Goal: Find specific page/section: Find specific page/section

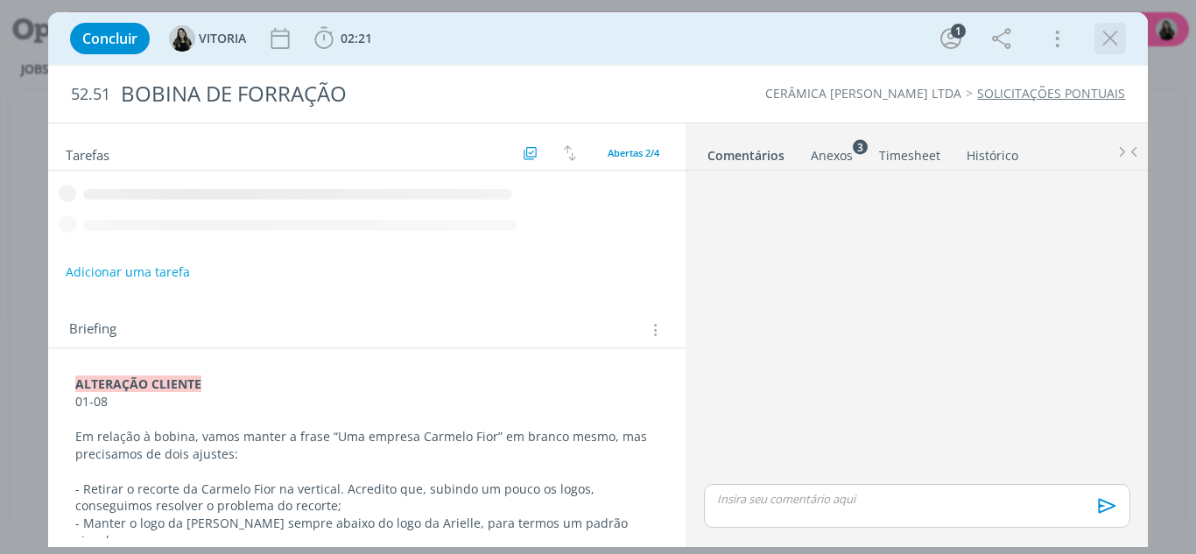
click at [1115, 38] on icon "dialog" at bounding box center [1110, 38] width 26 height 26
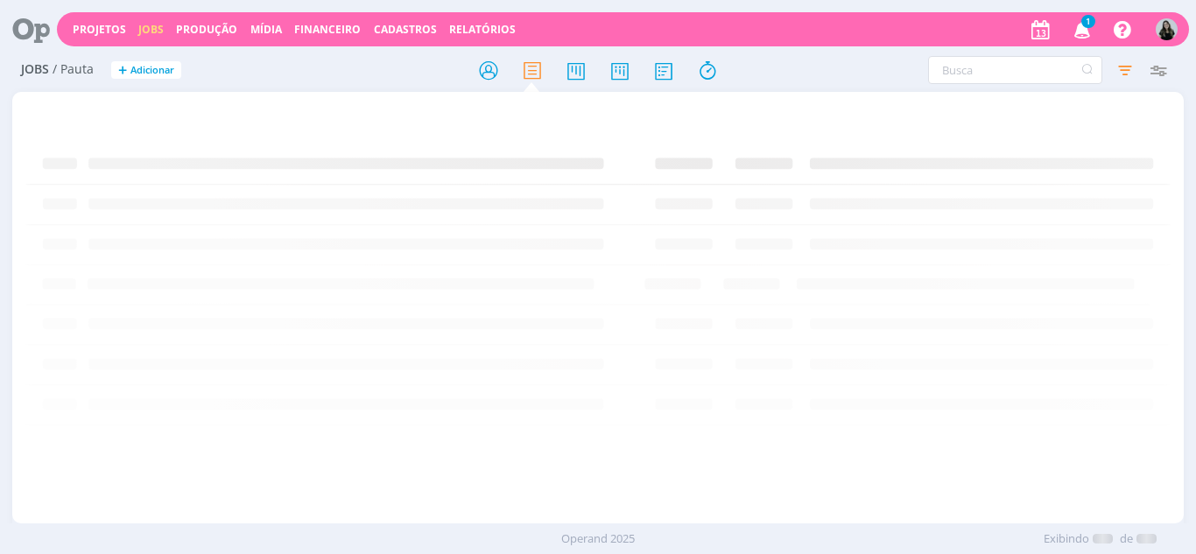
click at [1082, 29] on icon "button" at bounding box center [1082, 29] width 31 height 30
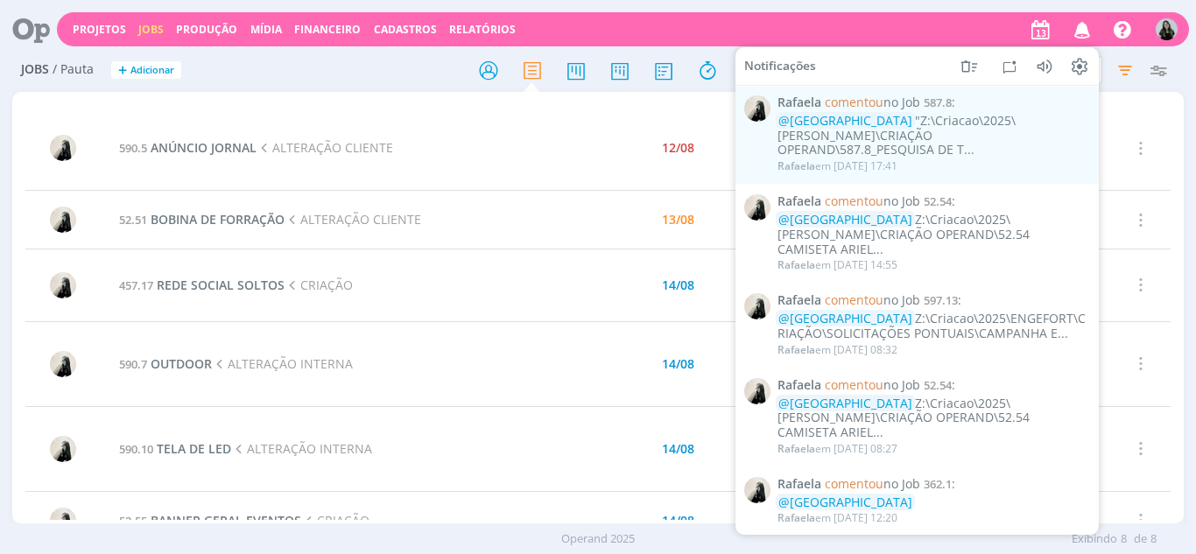
click at [891, 124] on div "@[GEOGRAPHIC_DATA] "Z:\Criacao\2025\[PERSON_NAME]\CRIAÇÃO OPERAND\587.8_PESQUIS…" at bounding box center [934, 136] width 312 height 44
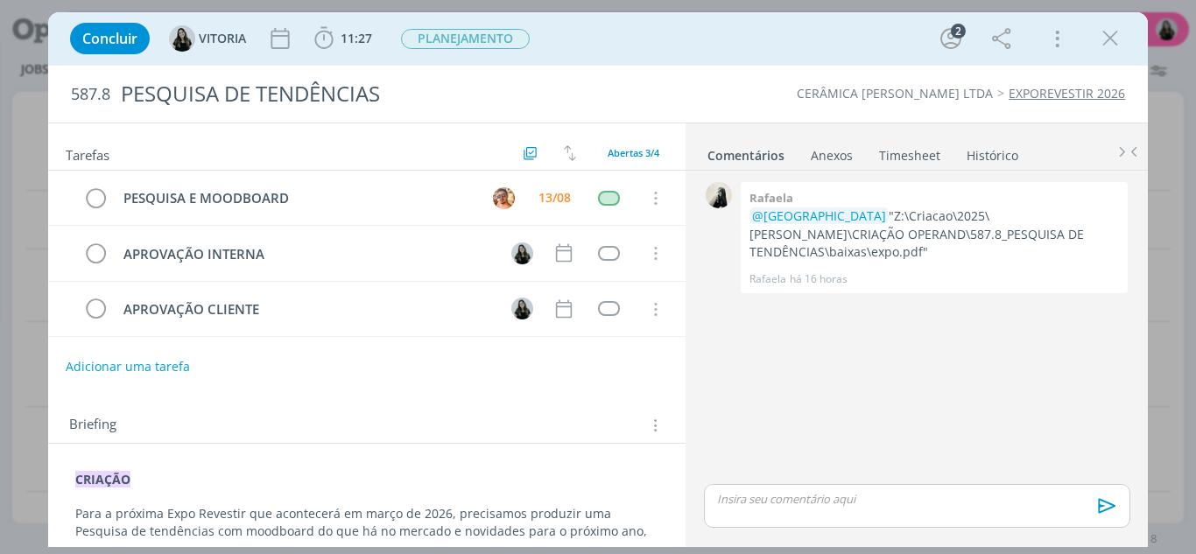
click at [765, 328] on div "0 [PERSON_NAME] @[GEOGRAPHIC_DATA] "Z:\Criacao\2025\[PERSON_NAME]\CRIAÇÃO OPERA…" at bounding box center [917, 329] width 440 height 303
click at [1108, 35] on icon "dialog" at bounding box center [1110, 38] width 26 height 26
